Goal: Task Accomplishment & Management: Manage account settings

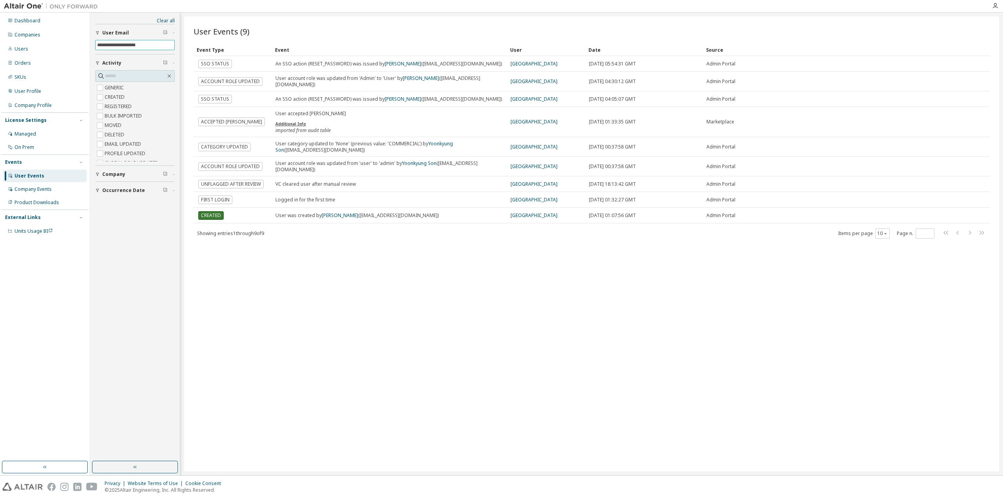
drag, startPoint x: 0, startPoint y: 0, endPoint x: 132, endPoint y: 44, distance: 139.3
click at [132, 44] on input "**********" at bounding box center [135, 45] width 76 height 6
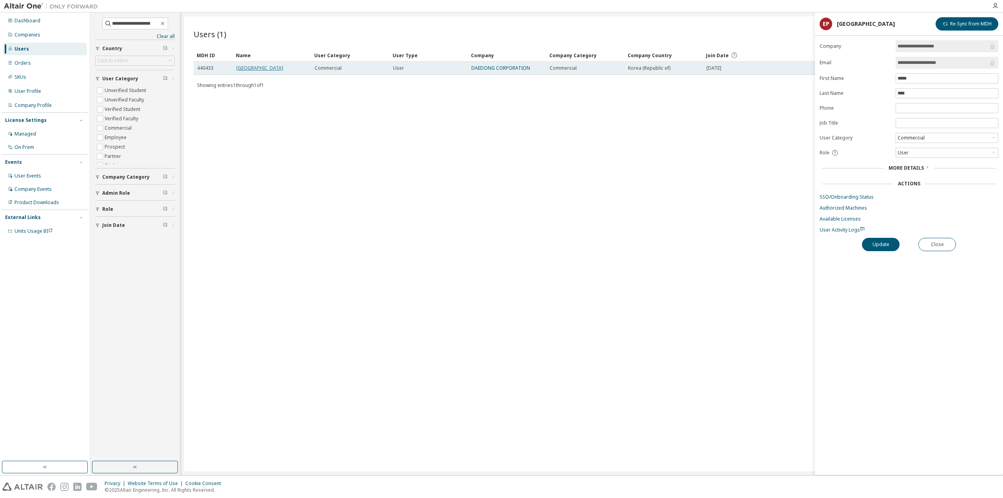
click at [248, 67] on link "Enjin Park" at bounding box center [259, 68] width 47 height 7
click at [860, 194] on link "SSO/Onboarding Status" at bounding box center [909, 197] width 179 height 6
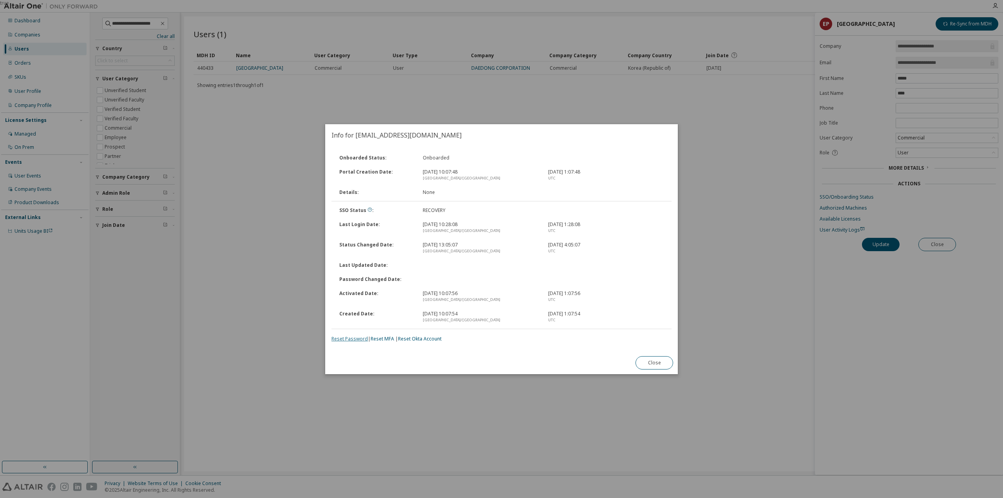
click at [355, 340] on link "Reset Password" at bounding box center [350, 339] width 36 height 7
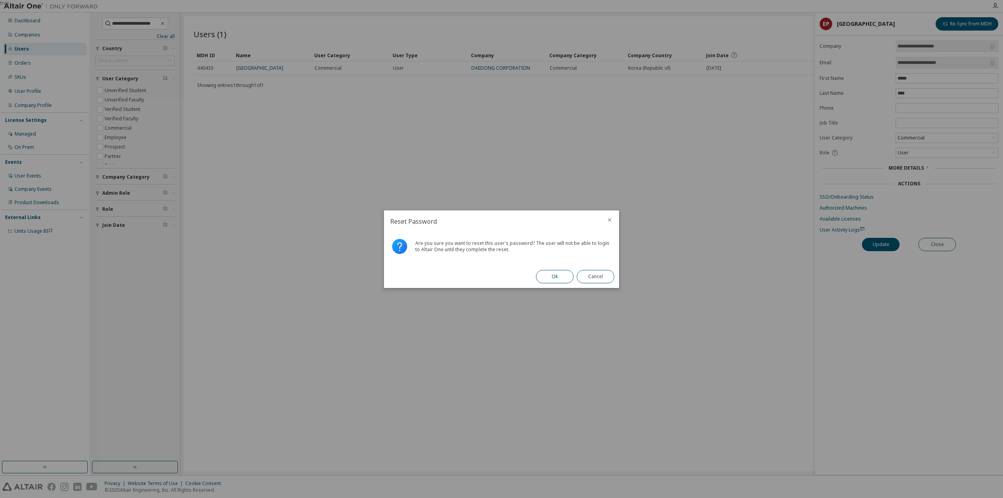
click at [555, 276] on button "Ok" at bounding box center [555, 276] width 38 height 13
click at [579, 278] on button "Close" at bounding box center [596, 276] width 38 height 13
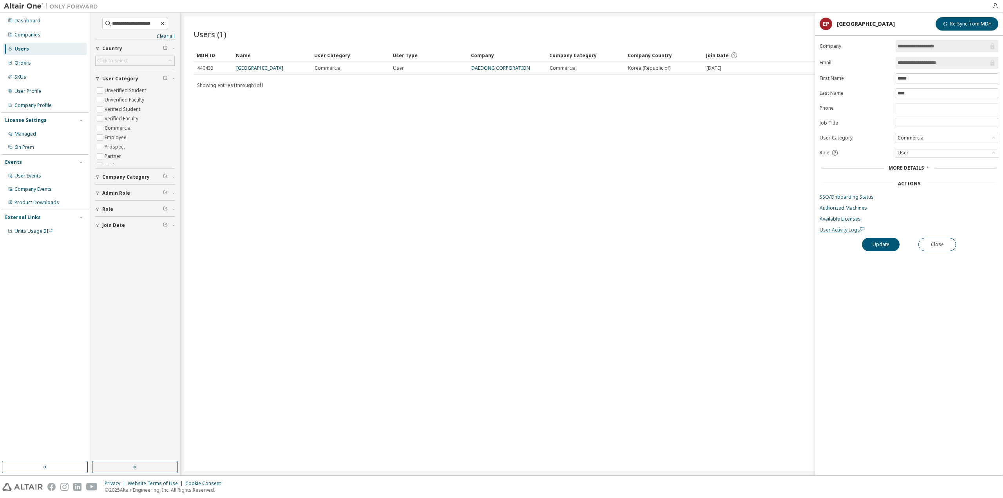
click at [850, 228] on span "User Activity Logs" at bounding box center [842, 230] width 45 height 7
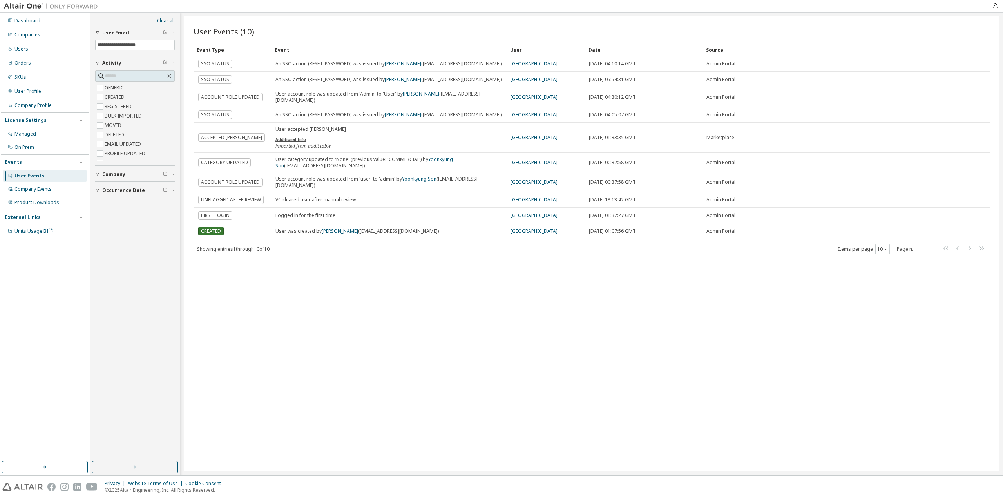
drag, startPoint x: 566, startPoint y: 287, endPoint x: 579, endPoint y: 299, distance: 18.0
click at [575, 295] on div "User Events (10) Clear Load Save Save As Field Operator Value Select filter Sel…" at bounding box center [591, 243] width 815 height 455
